Goal: Navigation & Orientation: Go to known website

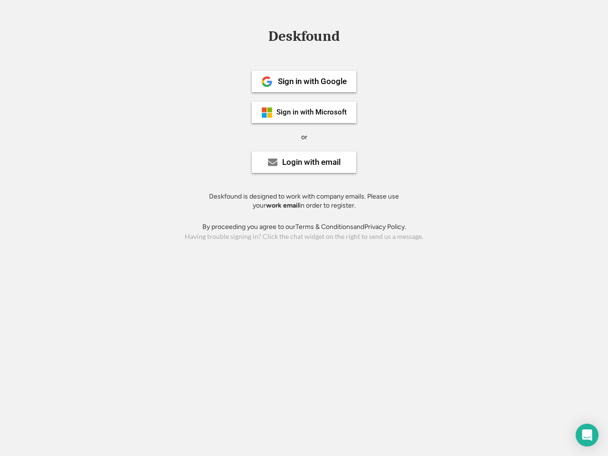
click at [304, 136] on div "or" at bounding box center [304, 137] width 6 height 9
click at [304, 38] on div "Deskfound" at bounding box center [304, 36] width 81 height 15
click at [260, 36] on div "Deskfound" at bounding box center [304, 38] width 608 height 18
click at [304, 38] on div "Deskfound" at bounding box center [304, 36] width 81 height 15
click at [304, 137] on div "or" at bounding box center [304, 137] width 6 height 9
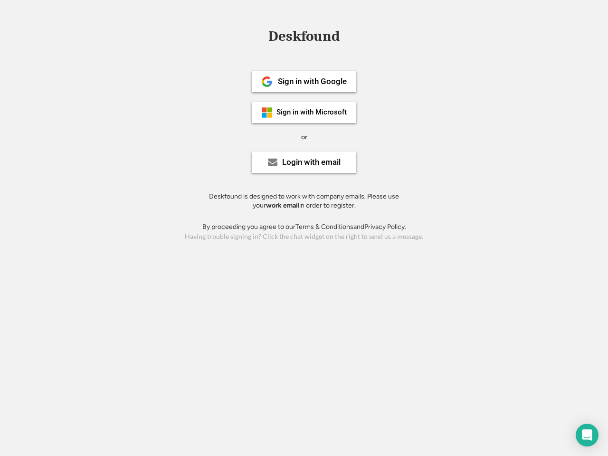
click at [304, 81] on div "Sign in with Google" at bounding box center [312, 81] width 69 height 8
click at [312, 81] on div "Sign in with Google" at bounding box center [312, 81] width 69 height 8
click at [267, 82] on img at bounding box center [266, 81] width 11 height 11
click at [304, 112] on div "Sign in with Microsoft" at bounding box center [311, 112] width 70 height 7
click at [312, 112] on div "Sign in with Microsoft" at bounding box center [311, 112] width 70 height 7
